Goal: Information Seeking & Learning: Learn about a topic

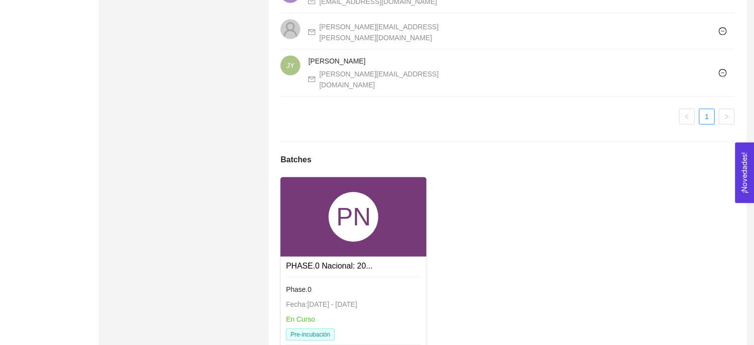
scroll to position [726, 0]
click at [365, 226] on div "PN" at bounding box center [353, 216] width 146 height 79
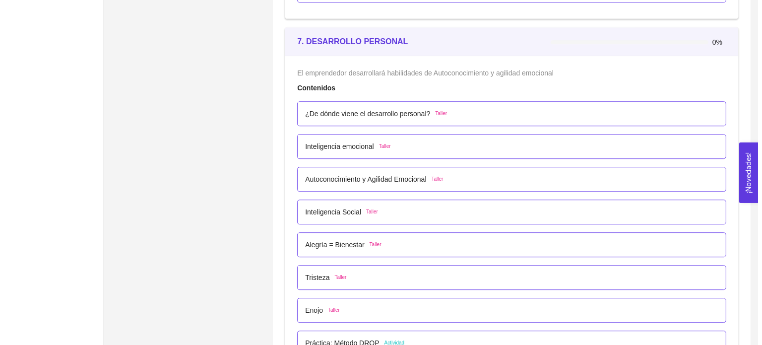
scroll to position [2664, 0]
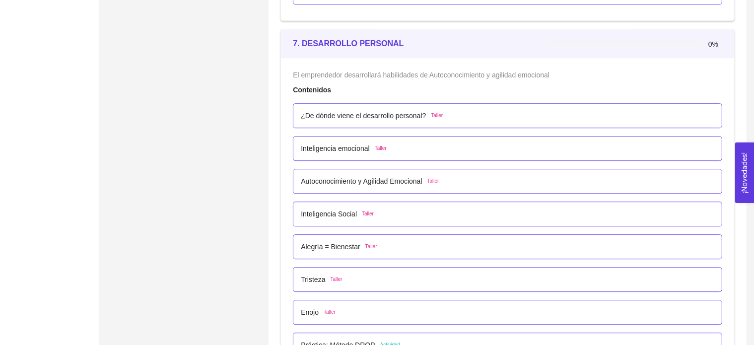
click at [378, 117] on p "¿De dónde viene el desarrollo personal?" at bounding box center [363, 115] width 125 height 11
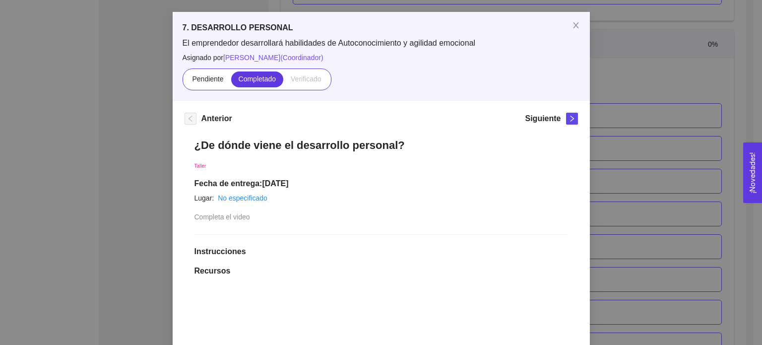
scroll to position [37, 0]
click at [557, 118] on div "Siguiente" at bounding box center [551, 121] width 53 height 16
click at [572, 120] on span "right" at bounding box center [572, 119] width 11 height 7
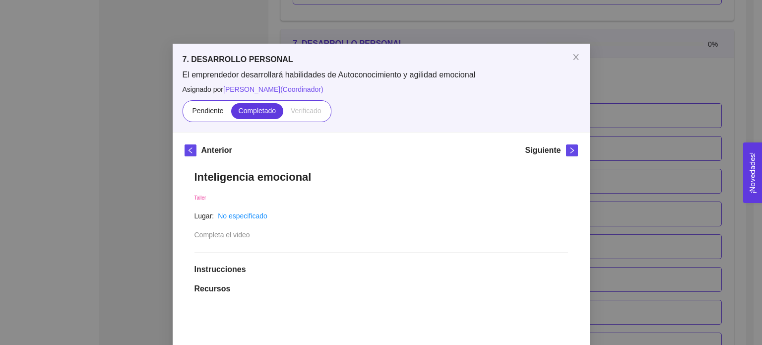
scroll to position [0, 0]
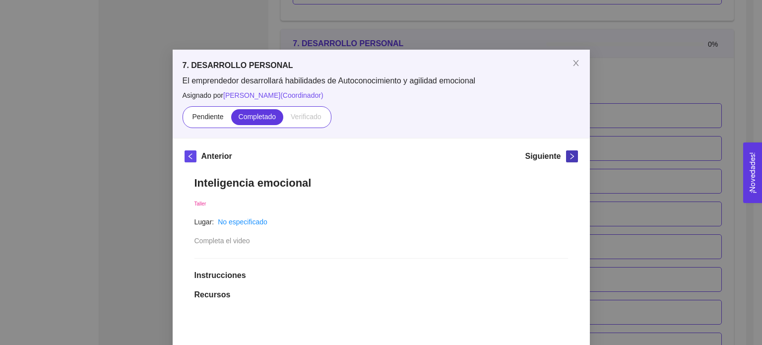
click at [566, 161] on button "button" at bounding box center [572, 156] width 12 height 12
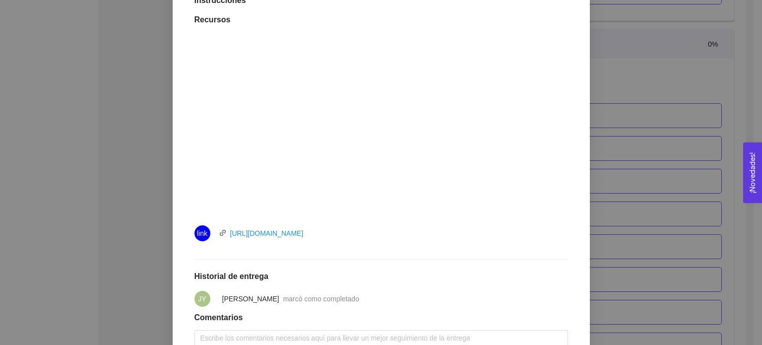
scroll to position [354, 0]
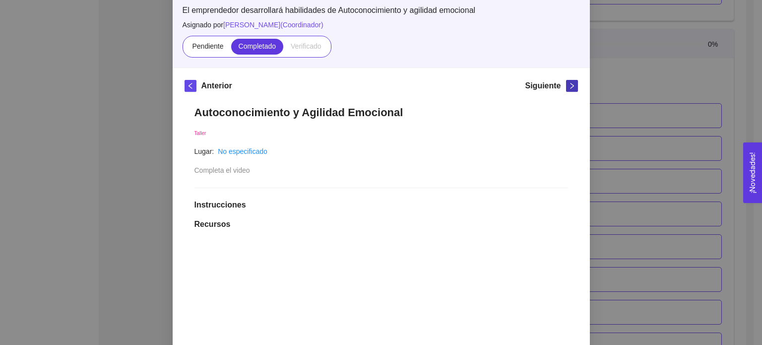
click at [569, 81] on button "button" at bounding box center [572, 86] width 12 height 12
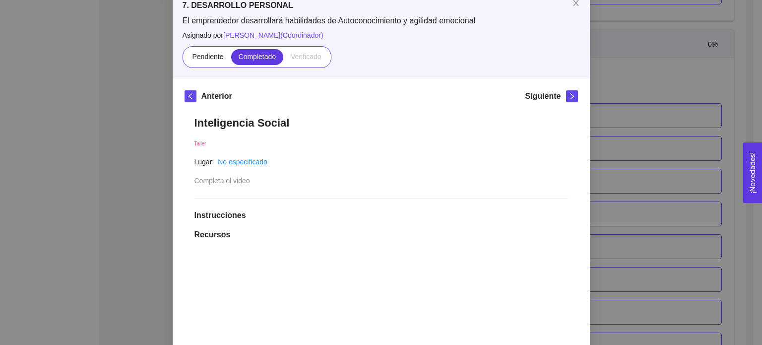
scroll to position [0, 0]
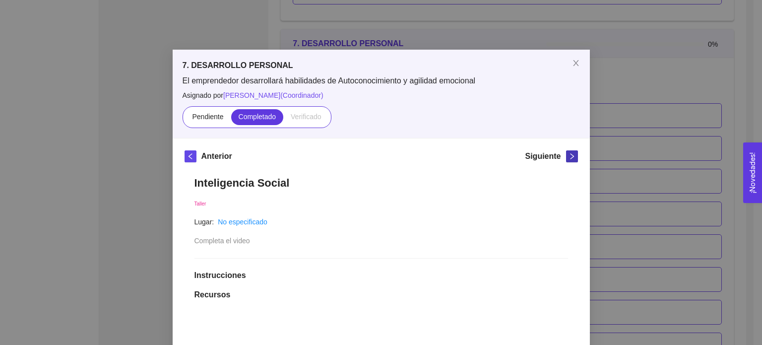
click at [570, 153] on icon "right" at bounding box center [572, 156] width 7 height 7
click at [570, 156] on icon "right" at bounding box center [571, 156] width 3 height 6
click at [569, 153] on icon "right" at bounding box center [572, 156] width 7 height 7
click at [569, 158] on icon "right" at bounding box center [572, 156] width 7 height 7
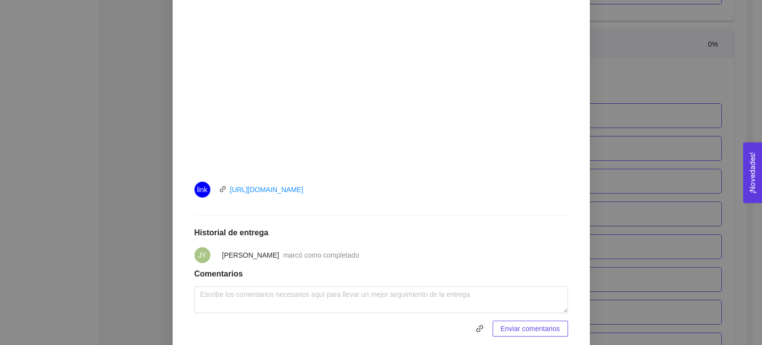
scroll to position [369, 0]
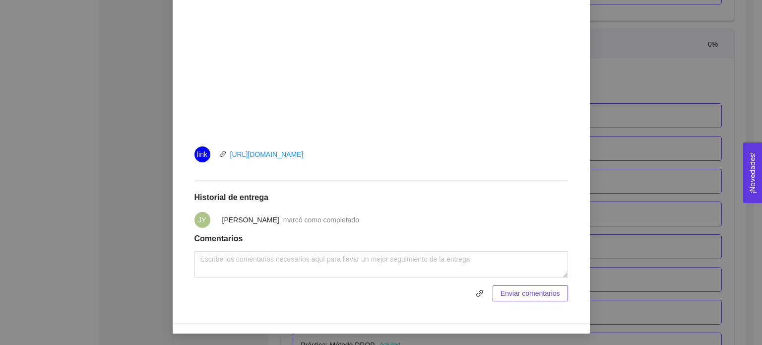
click at [685, 65] on div "7. DESARROLLO PERSONAL El emprendedor desarrollará habilidades de Autoconocimie…" at bounding box center [381, 172] width 762 height 345
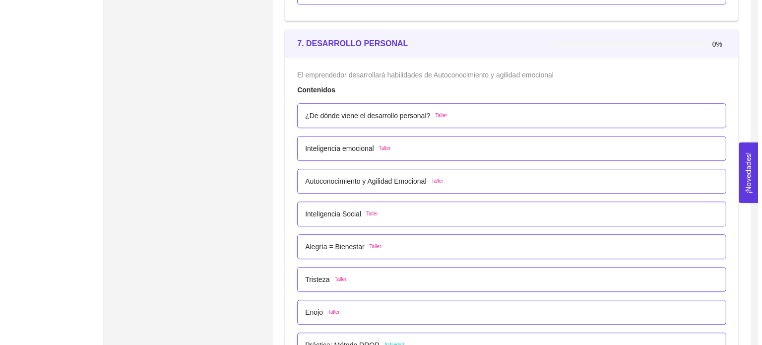
scroll to position [2660, 0]
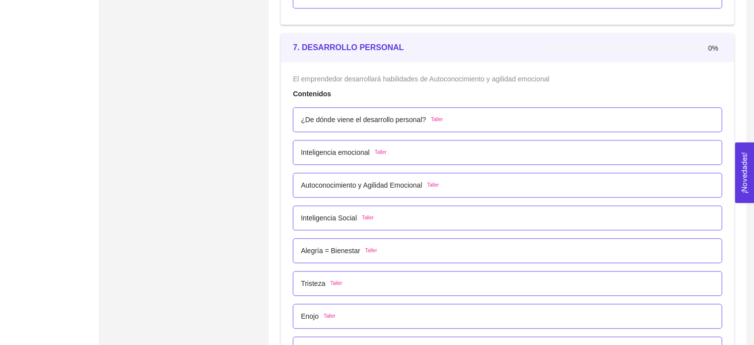
click at [407, 120] on p "¿De dónde viene el desarrollo personal?" at bounding box center [363, 119] width 125 height 11
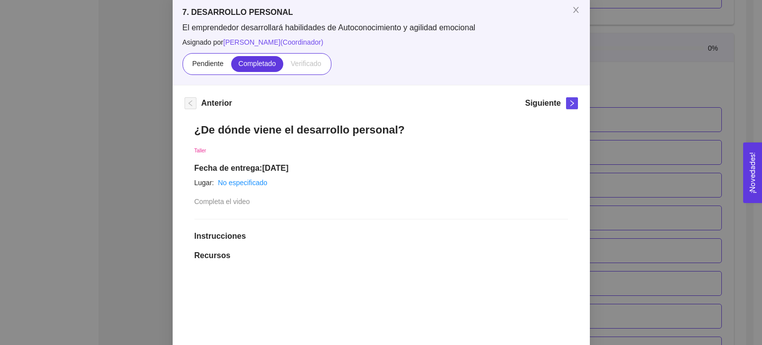
scroll to position [46, 0]
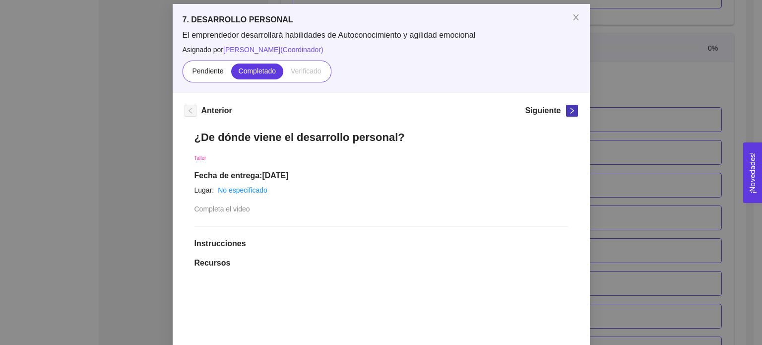
click at [569, 110] on icon "right" at bounding box center [572, 110] width 7 height 7
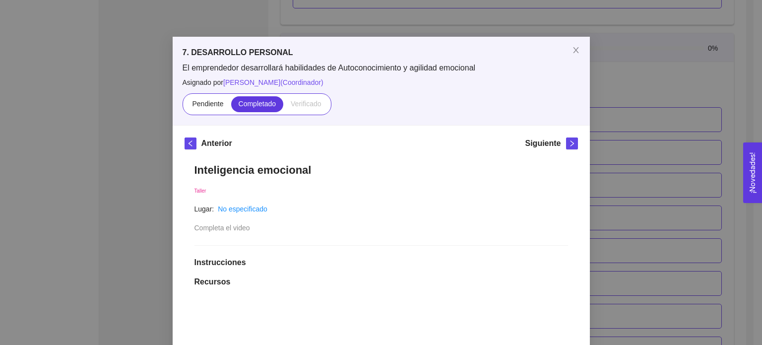
scroll to position [0, 0]
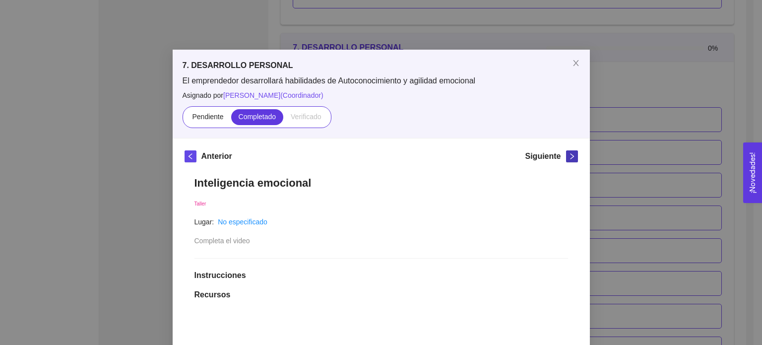
click at [570, 157] on icon "right" at bounding box center [572, 156] width 7 height 7
click at [570, 156] on icon "right" at bounding box center [571, 156] width 3 height 6
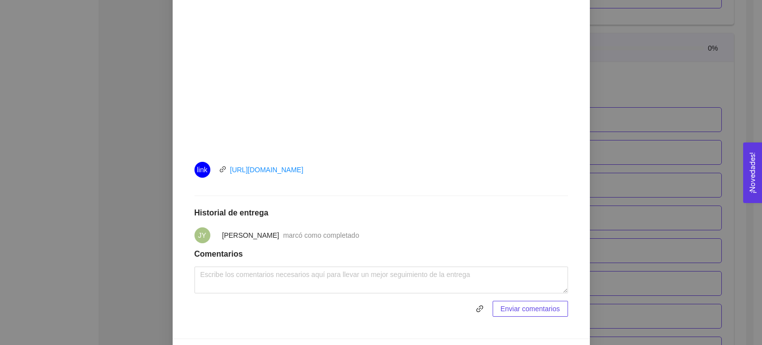
scroll to position [339, 0]
click at [623, 188] on div "7. DESARROLLO PERSONAL El emprendedor desarrollará habilidades de Autoconocimie…" at bounding box center [381, 172] width 762 height 345
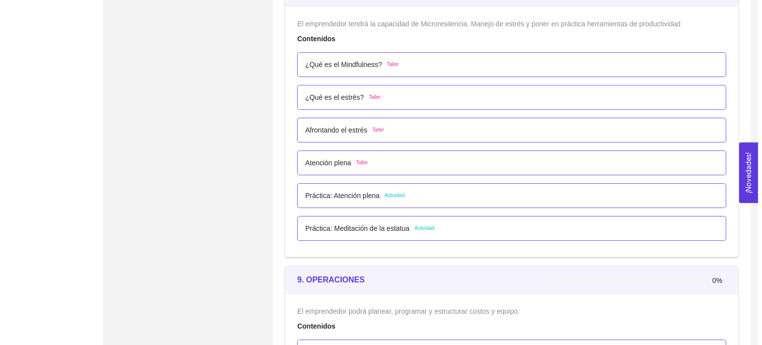
scroll to position [3067, 0]
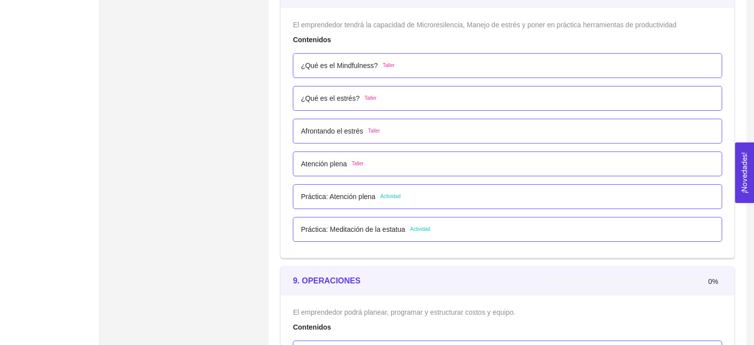
click at [353, 63] on p "¿Qué es el Mindfulness?" at bounding box center [339, 65] width 77 height 11
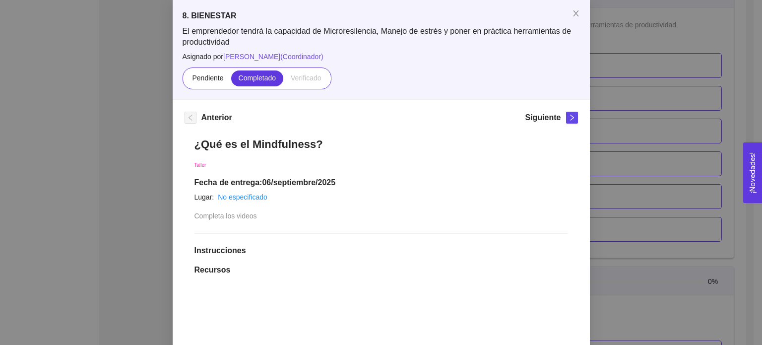
scroll to position [0, 0]
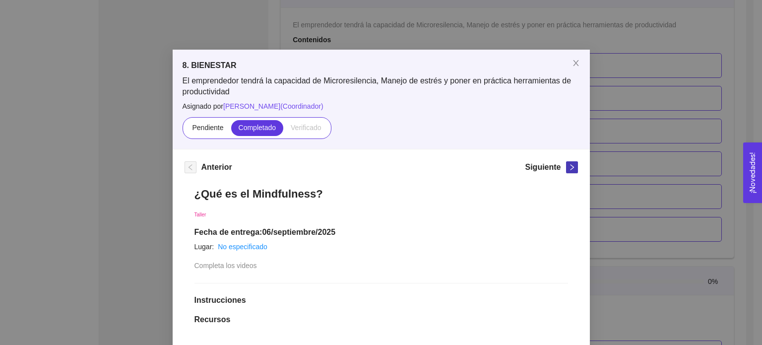
click at [567, 168] on span "right" at bounding box center [572, 167] width 11 height 7
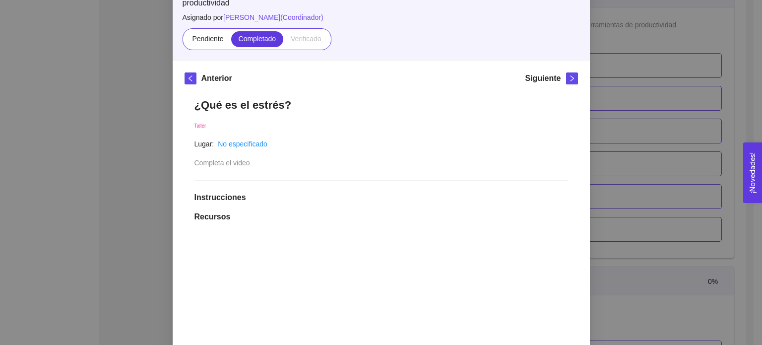
scroll to position [88, 0]
click at [568, 82] on button "button" at bounding box center [572, 79] width 12 height 12
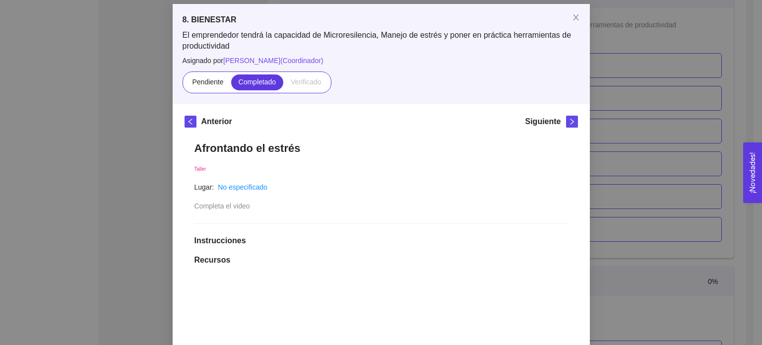
scroll to position [0, 0]
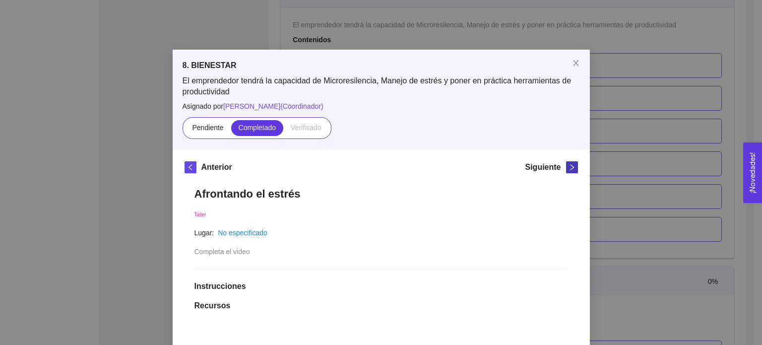
click at [570, 166] on icon "right" at bounding box center [572, 167] width 7 height 7
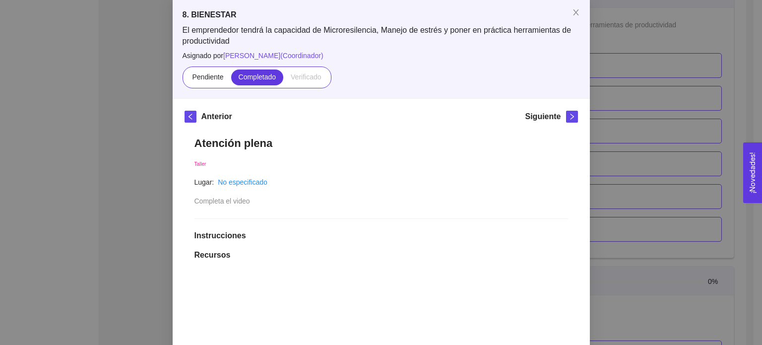
scroll to position [50, 0]
click at [569, 114] on icon "right" at bounding box center [572, 117] width 7 height 7
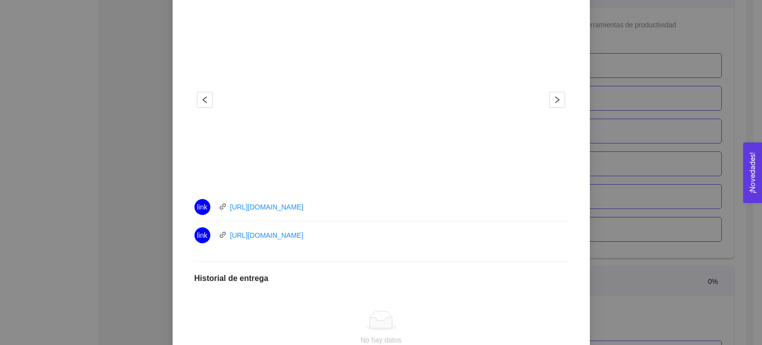
scroll to position [329, 0]
drag, startPoint x: 269, startPoint y: 204, endPoint x: 239, endPoint y: 247, distance: 52.4
click at [239, 247] on div "Práctica: Atención plena Actividad Lugar: No especificado En el video 1 es de p…" at bounding box center [382, 146] width 394 height 596
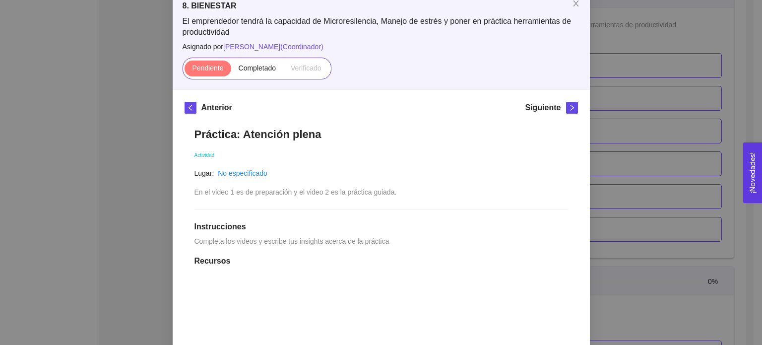
scroll to position [0, 0]
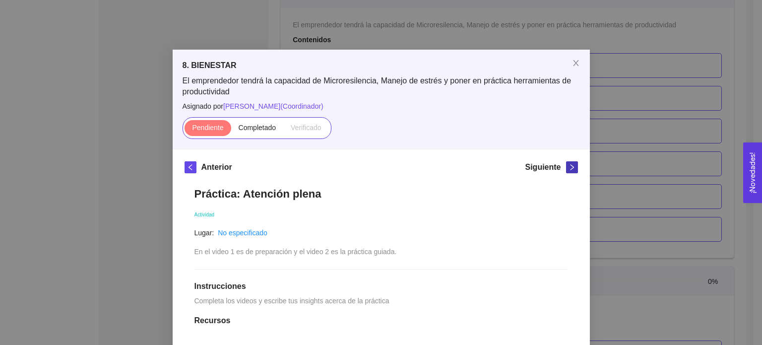
click at [570, 168] on icon "right" at bounding box center [571, 167] width 3 height 6
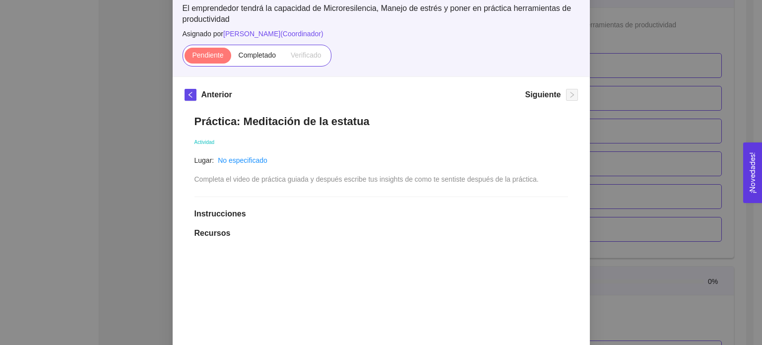
scroll to position [71, 0]
